Goal: Task Accomplishment & Management: Use online tool/utility

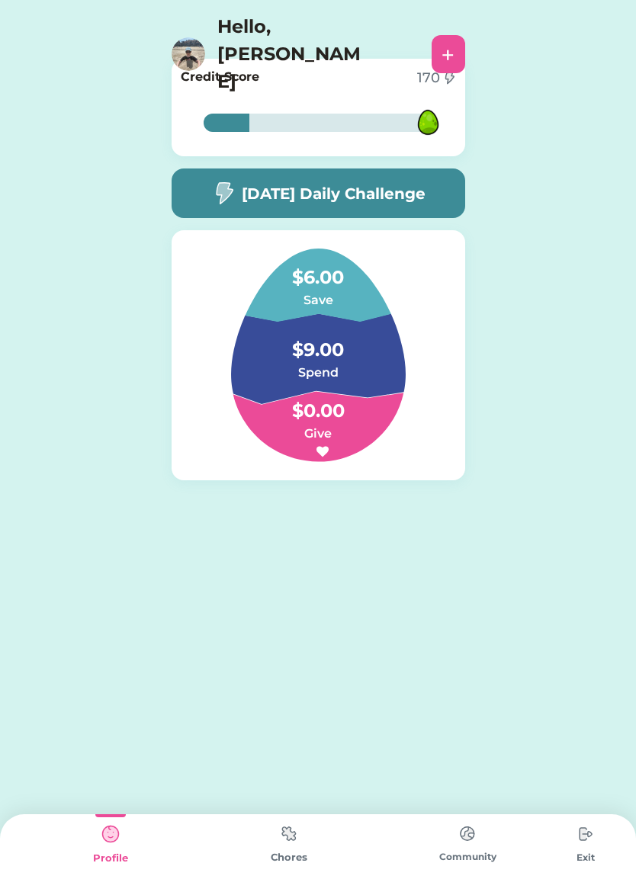
click at [290, 835] on img at bounding box center [289, 834] width 30 height 30
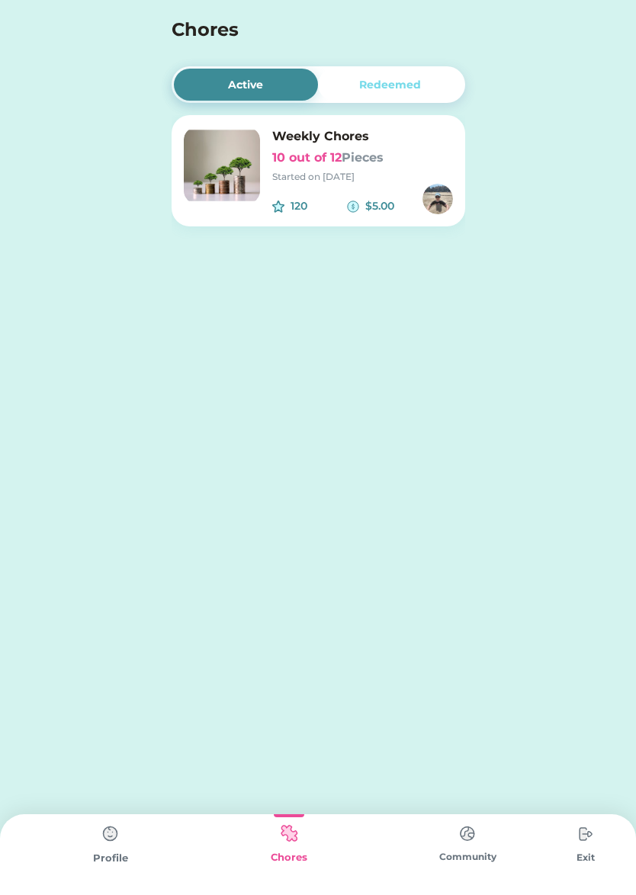
click at [319, 176] on div "Started on 9/15/25" at bounding box center [362, 177] width 181 height 14
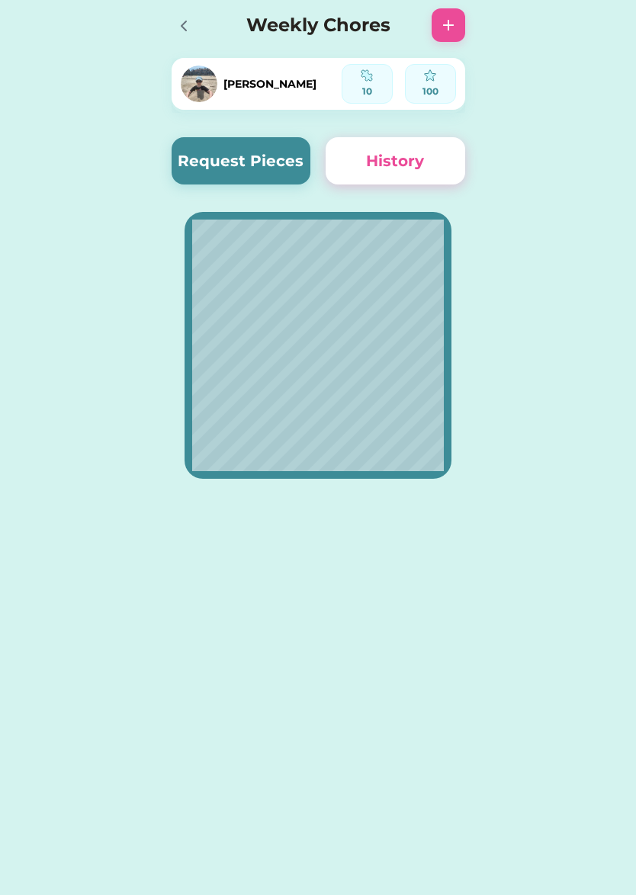
drag, startPoint x: 265, startPoint y: 167, endPoint x: 287, endPoint y: 143, distance: 32.9
click at [287, 143] on button "Request Pieces" at bounding box center [240, 160] width 139 height 47
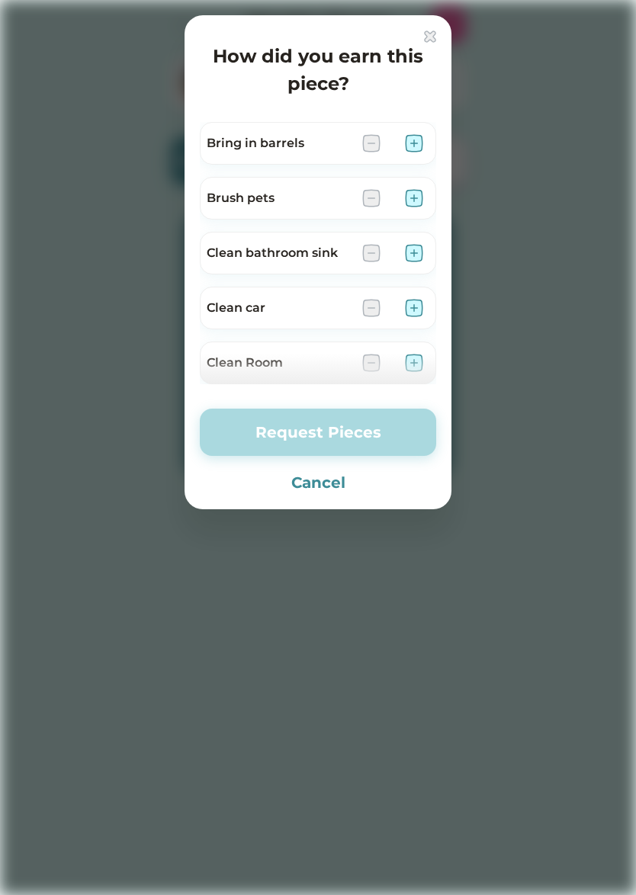
drag, startPoint x: 16, startPoint y: 239, endPoint x: 49, endPoint y: 281, distance: 53.2
click at [29, 261] on div at bounding box center [318, 447] width 636 height 895
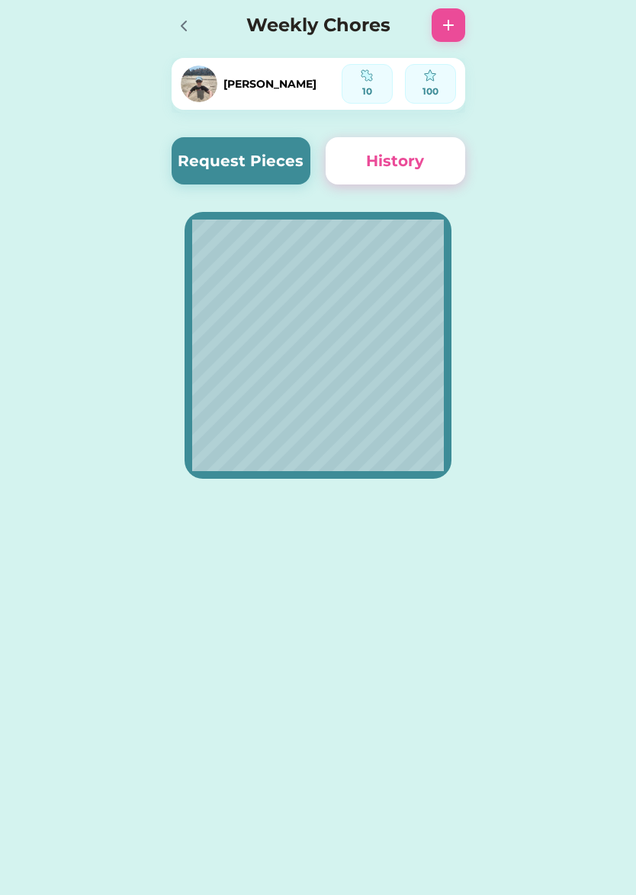
click at [259, 165] on button "Request Pieces" at bounding box center [240, 160] width 139 height 47
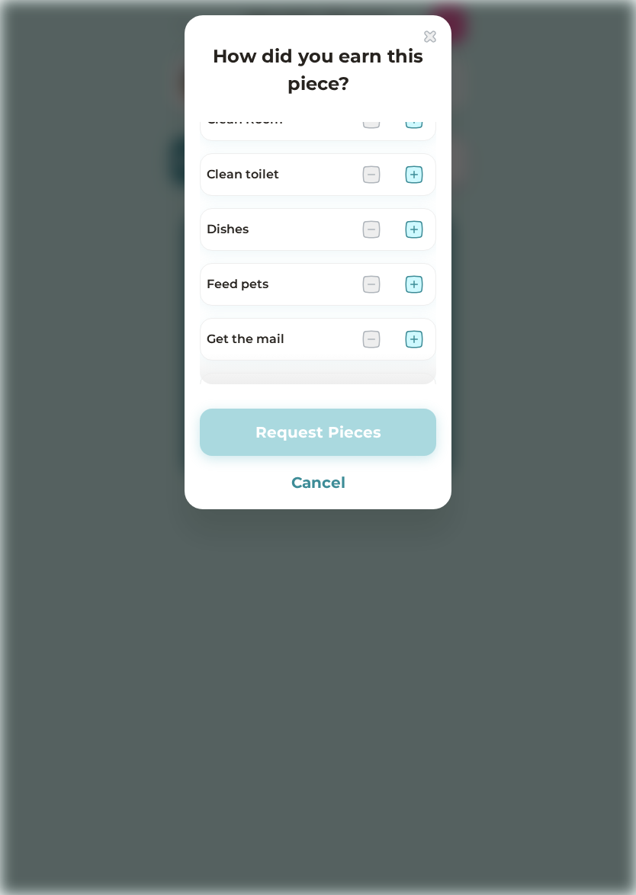
scroll to position [303, 0]
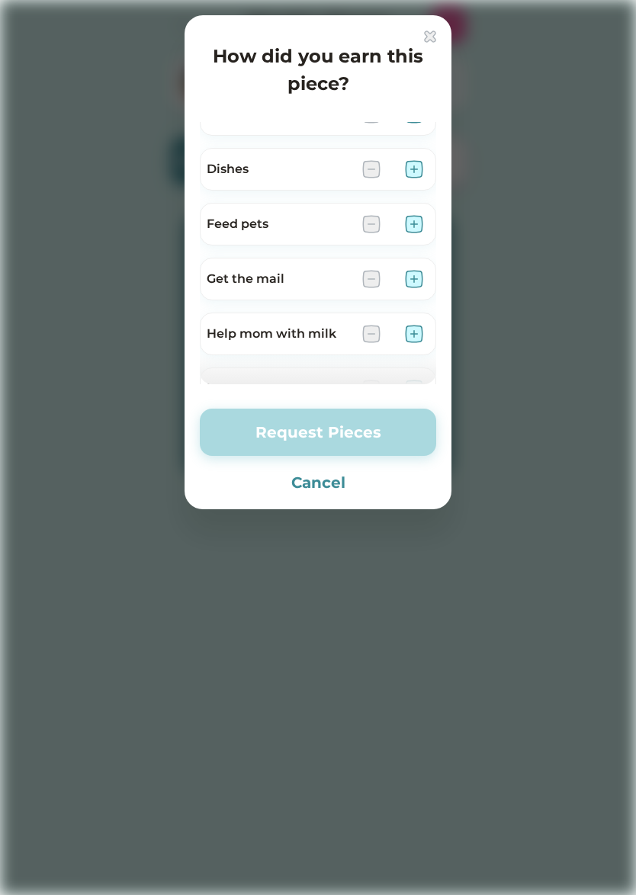
click at [415, 280] on img at bounding box center [414, 279] width 18 height 18
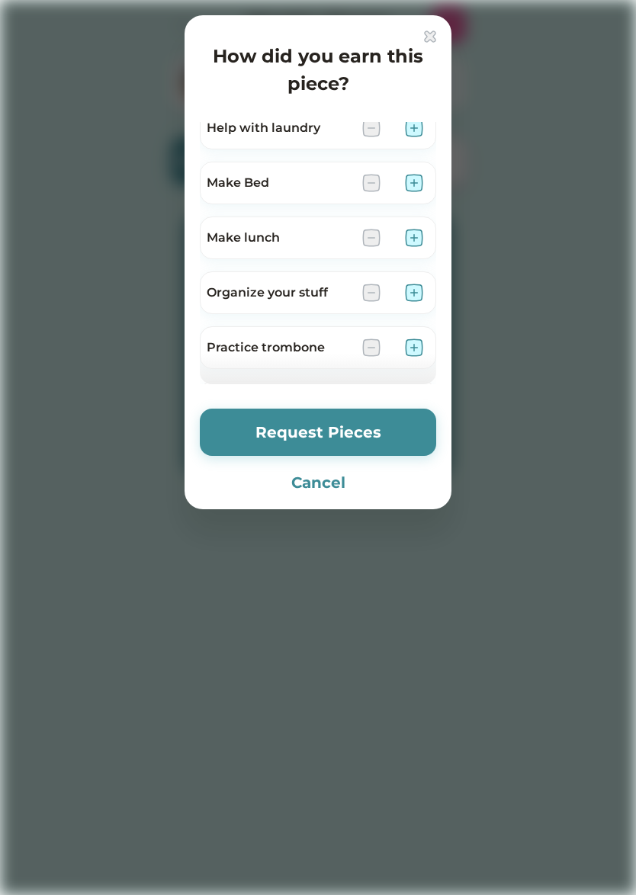
scroll to position [636, 0]
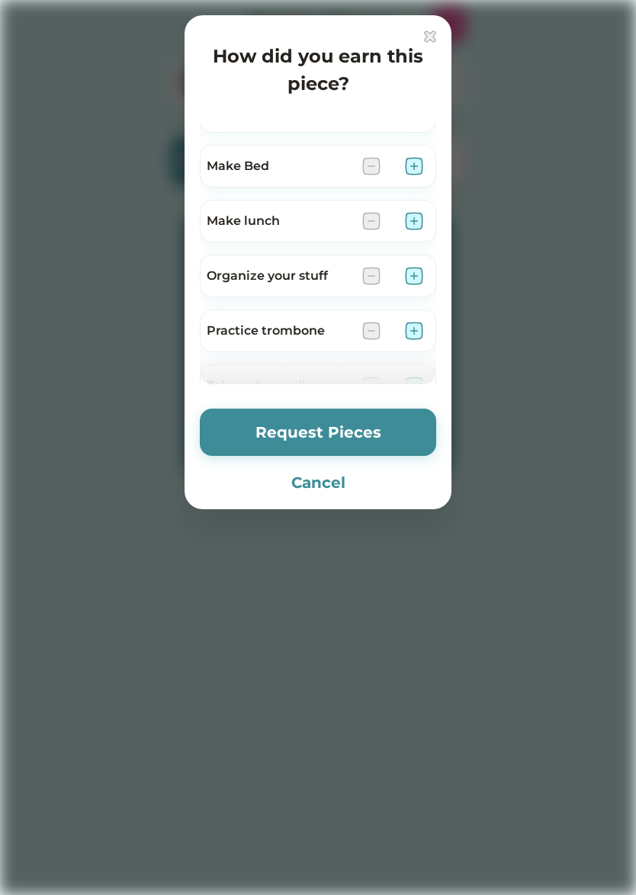
click at [415, 330] on img at bounding box center [414, 331] width 18 height 18
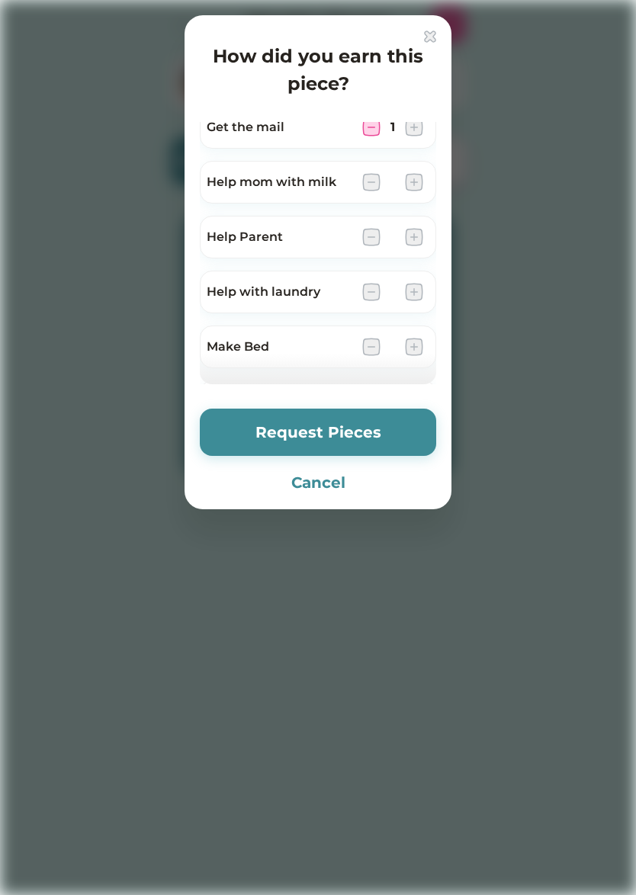
scroll to position [412, 0]
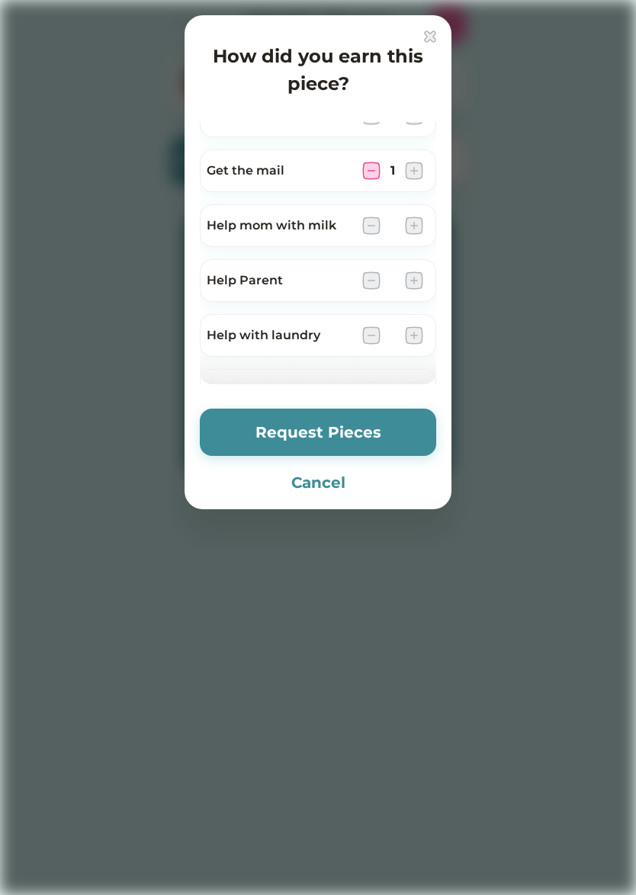
click at [354, 430] on button "Request Pieces" at bounding box center [318, 432] width 236 height 47
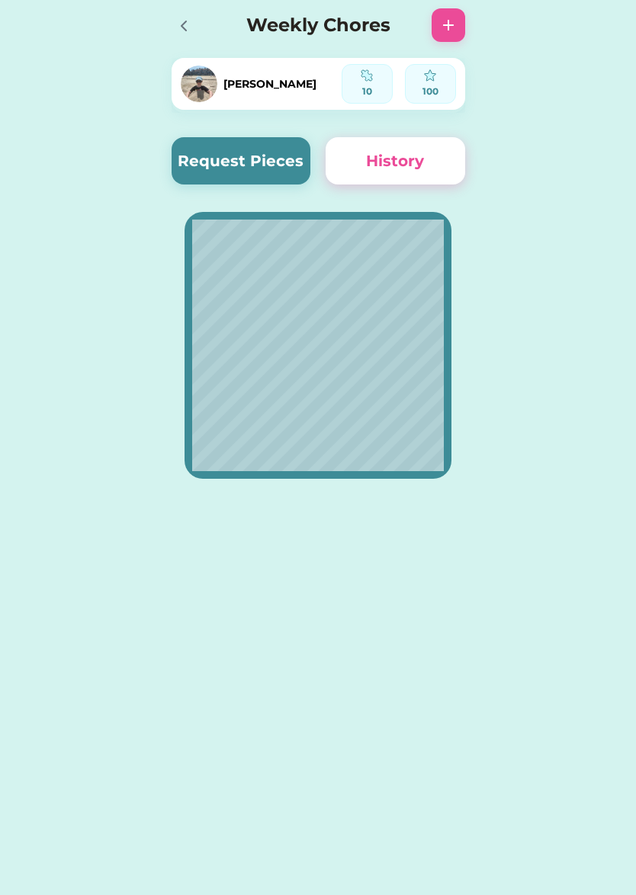
click at [184, 21] on icon at bounding box center [184, 26] width 18 height 18
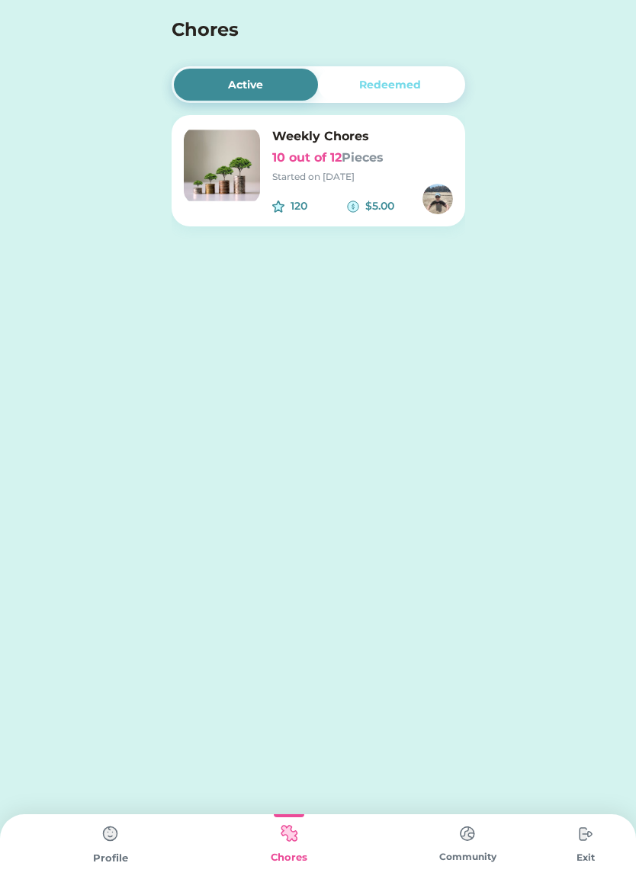
click at [392, 149] on h6 "10 out of 12 Pieces" at bounding box center [362, 158] width 181 height 18
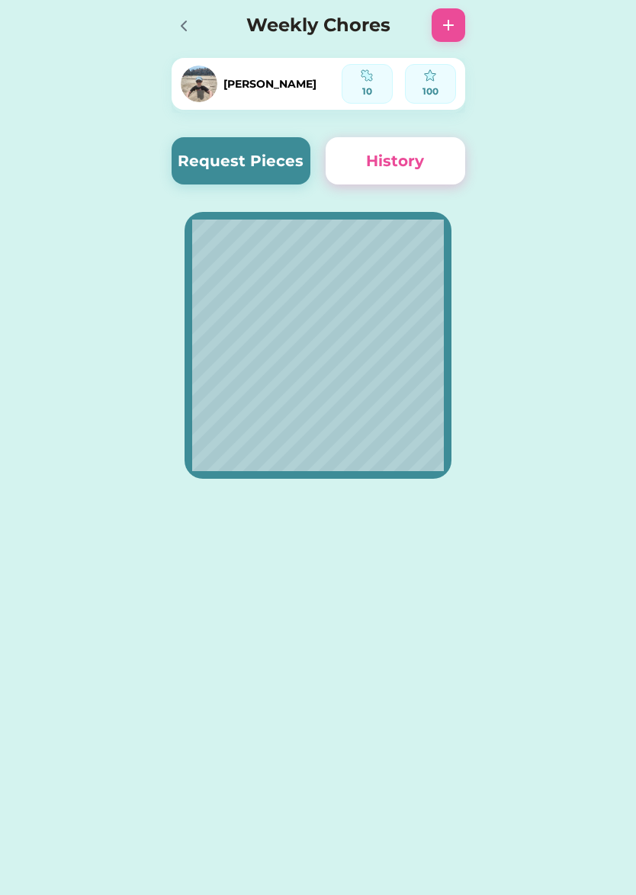
click at [188, 31] on icon at bounding box center [184, 26] width 18 height 18
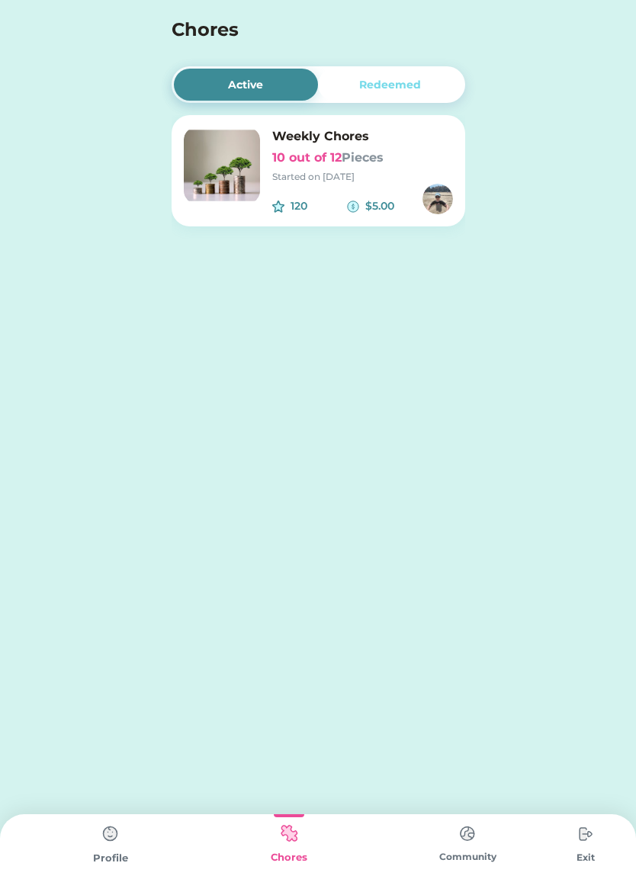
click at [584, 845] on img at bounding box center [585, 834] width 30 height 30
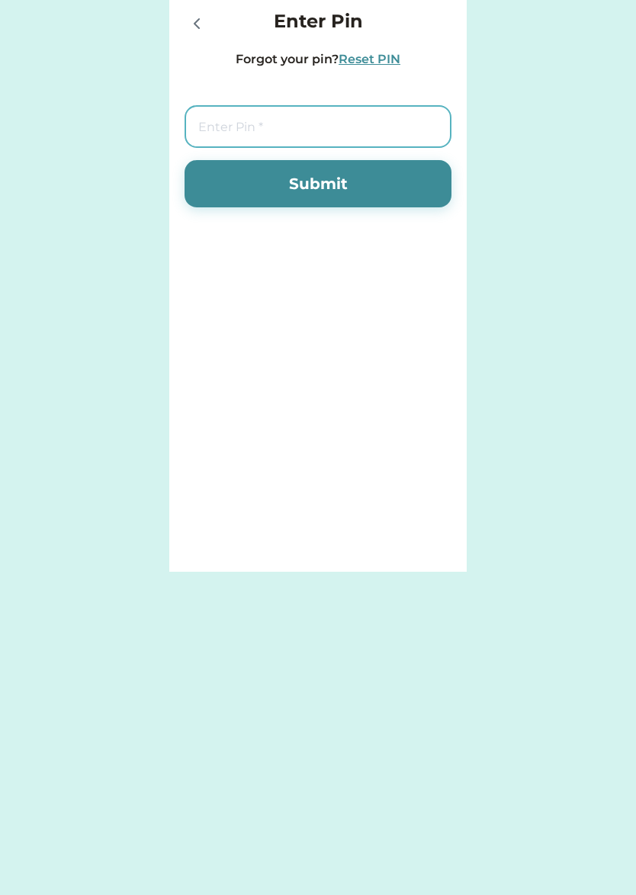
drag, startPoint x: 310, startPoint y: 133, endPoint x: 272, endPoint y: 77, distance: 68.1
click at [310, 133] on input "tel" at bounding box center [317, 126] width 267 height 43
type input "7283"
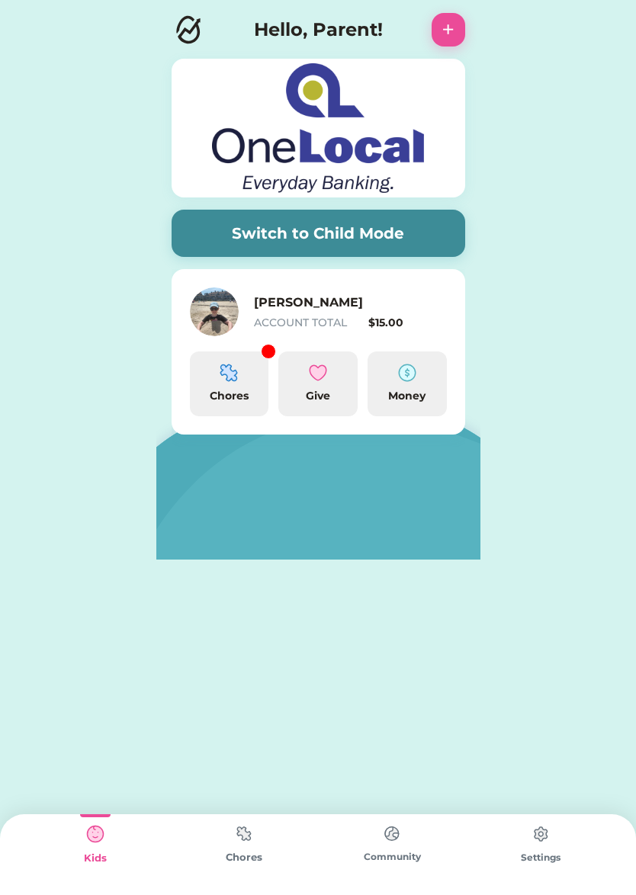
click at [241, 377] on div "Chores" at bounding box center [229, 383] width 79 height 65
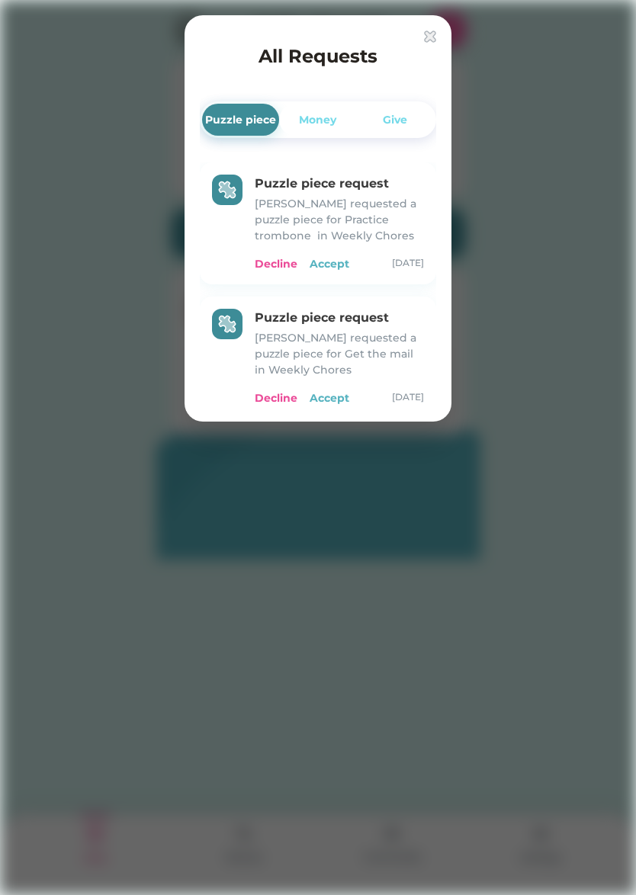
click at [335, 260] on div "Accept" at bounding box center [329, 264] width 40 height 16
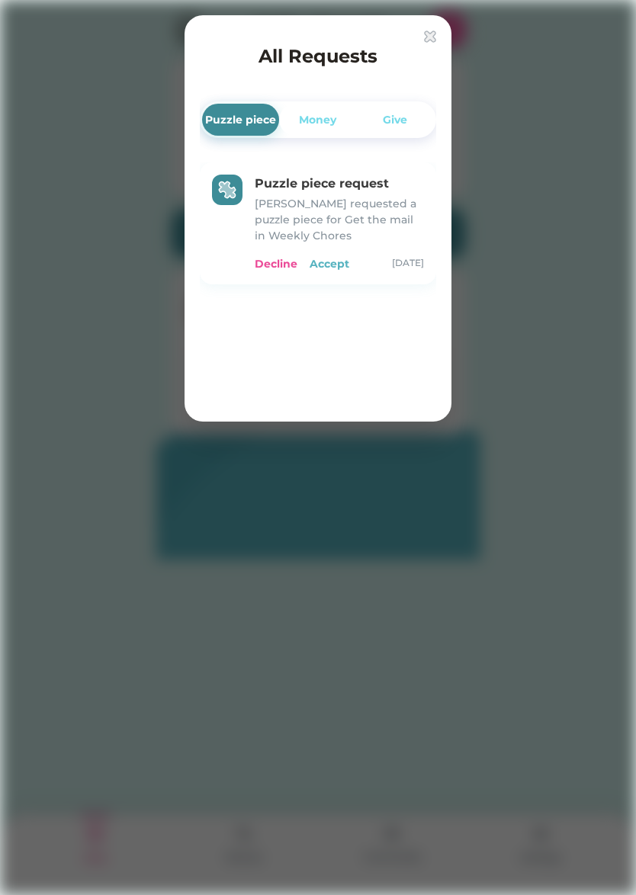
click at [335, 261] on div "Accept" at bounding box center [329, 264] width 40 height 16
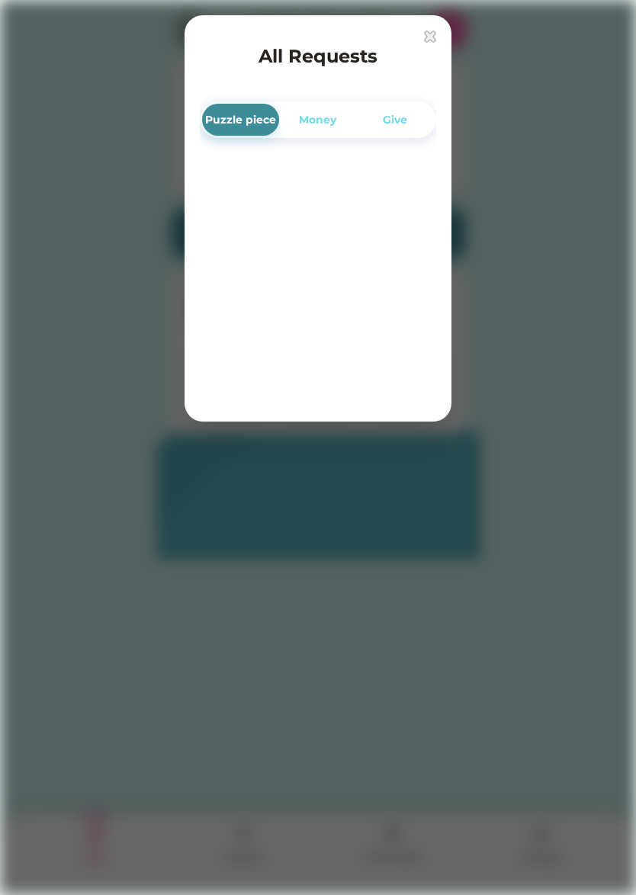
click at [430, 35] on img at bounding box center [430, 36] width 12 height 12
